Goal: Navigation & Orientation: Find specific page/section

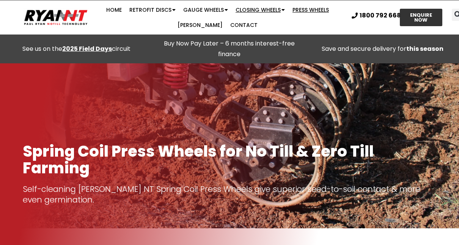
click at [274, 10] on link "Closing Wheels" at bounding box center [260, 9] width 57 height 15
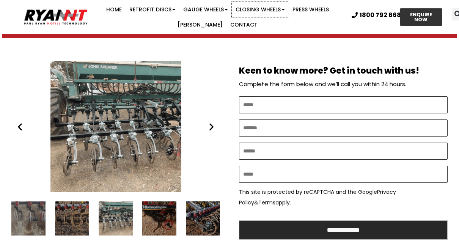
scroll to position [417, 0]
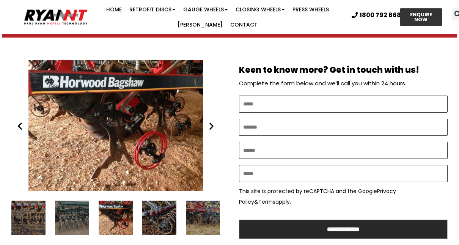
click at [20, 121] on icon "Previous slide" at bounding box center [19, 125] width 9 height 9
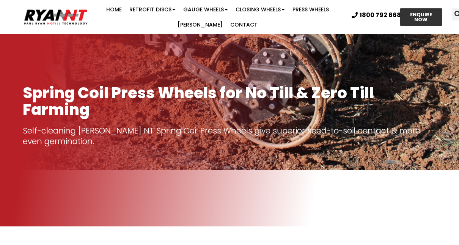
scroll to position [0, 0]
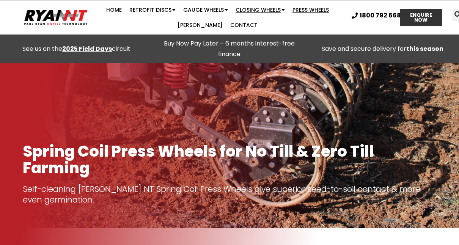
click at [272, 9] on link "Closing Wheels" at bounding box center [260, 9] width 57 height 15
click at [307, 7] on link "Press Wheels" at bounding box center [311, 9] width 44 height 15
